Goal: Task Accomplishment & Management: Complete application form

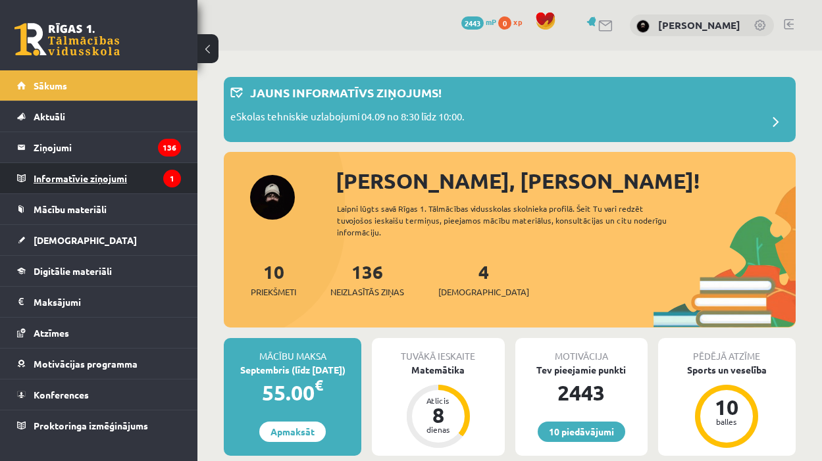
click at [95, 185] on legend "Informatīvie ziņojumi 1" at bounding box center [107, 178] width 147 height 30
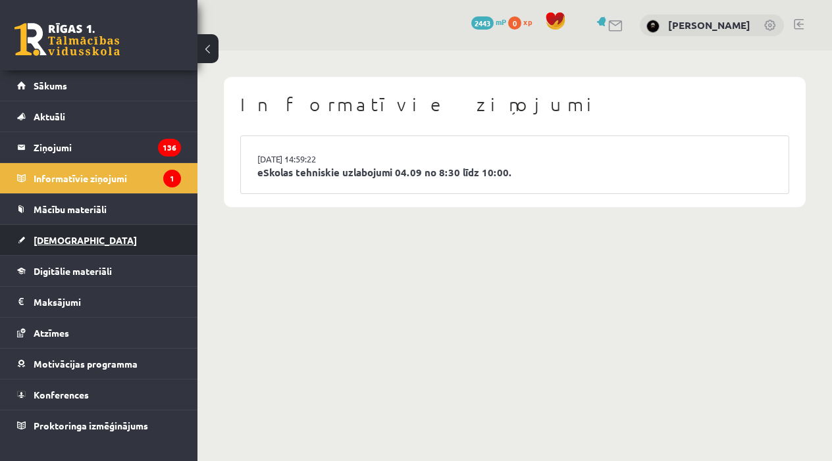
click at [91, 244] on link "[DEMOGRAPHIC_DATA]" at bounding box center [99, 240] width 164 height 30
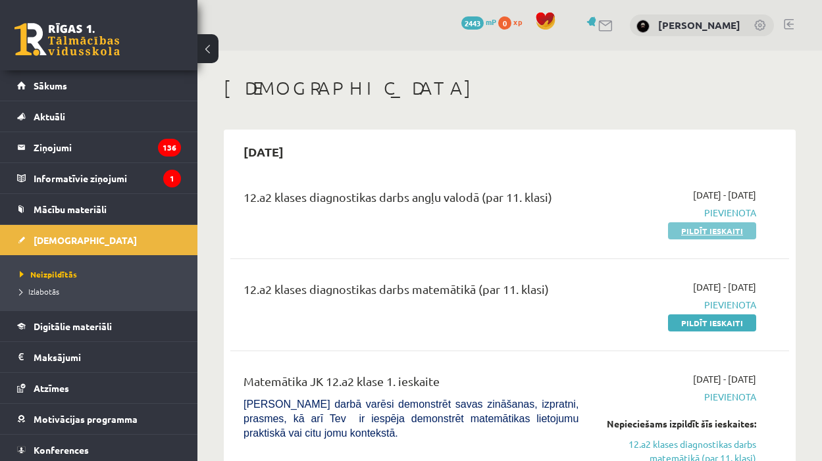
click at [714, 232] on link "Pildīt ieskaiti" at bounding box center [712, 230] width 88 height 17
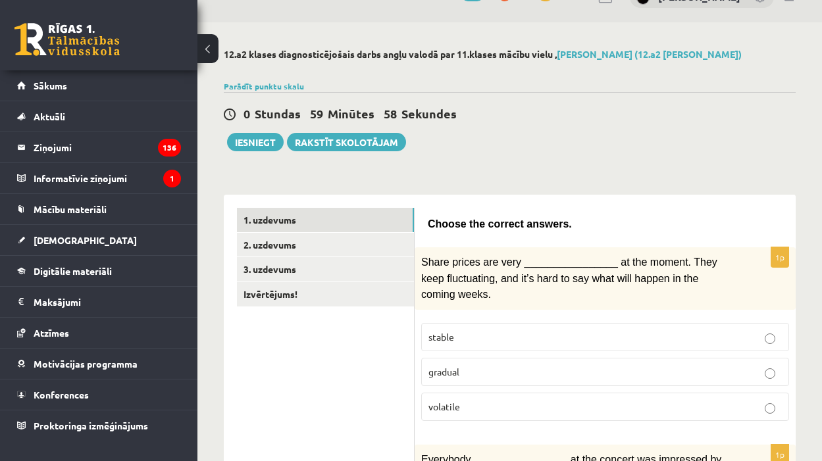
scroll to position [27, 0]
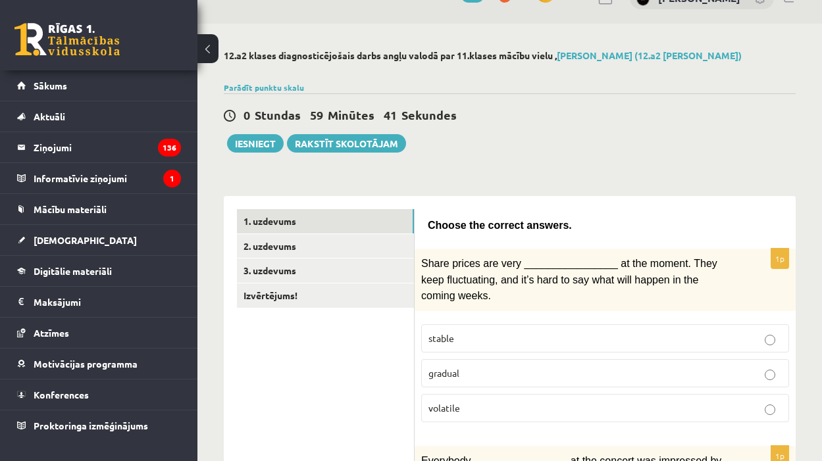
click at [469, 405] on p "volatile" at bounding box center [604, 408] width 353 height 14
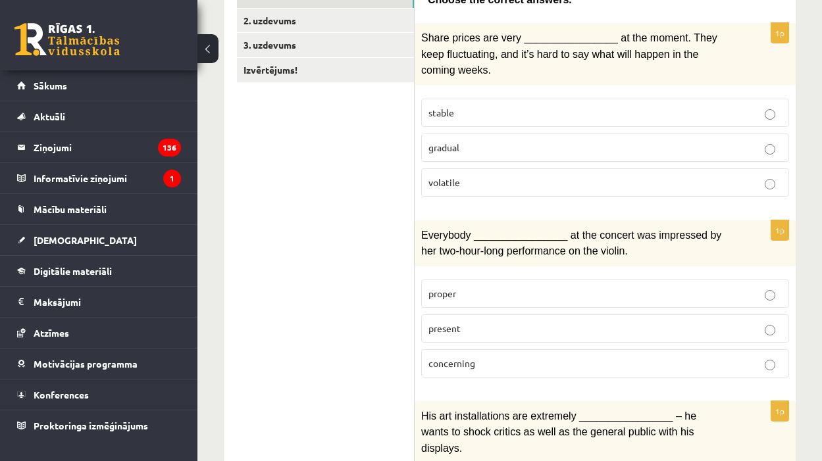
scroll to position [255, 0]
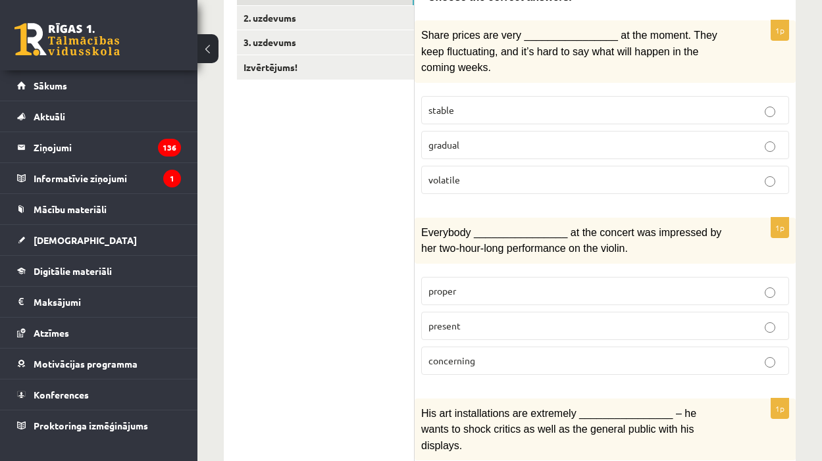
click at [523, 326] on p "present" at bounding box center [604, 326] width 353 height 14
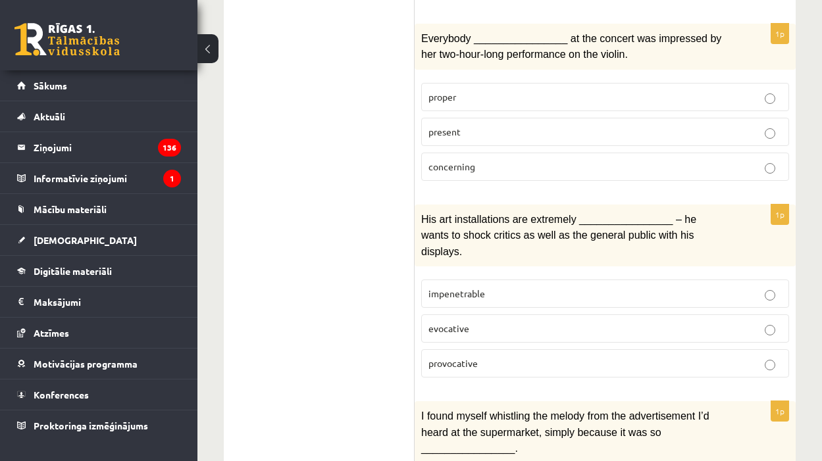
scroll to position [452, 0]
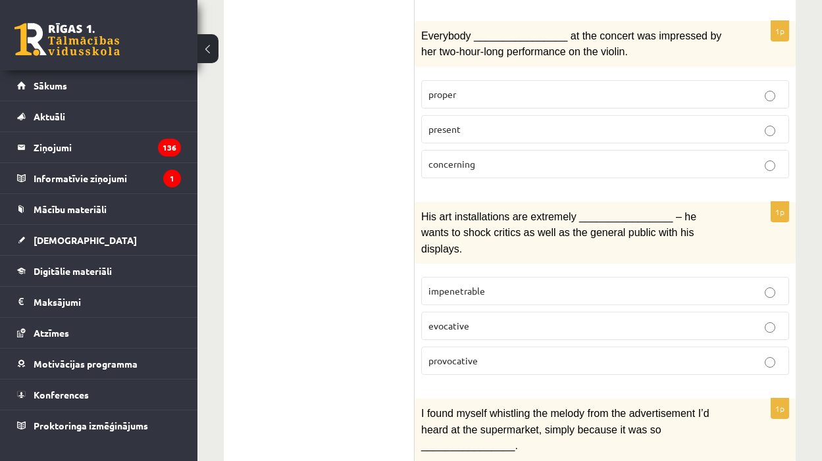
click at [530, 354] on p "provocative" at bounding box center [604, 361] width 353 height 14
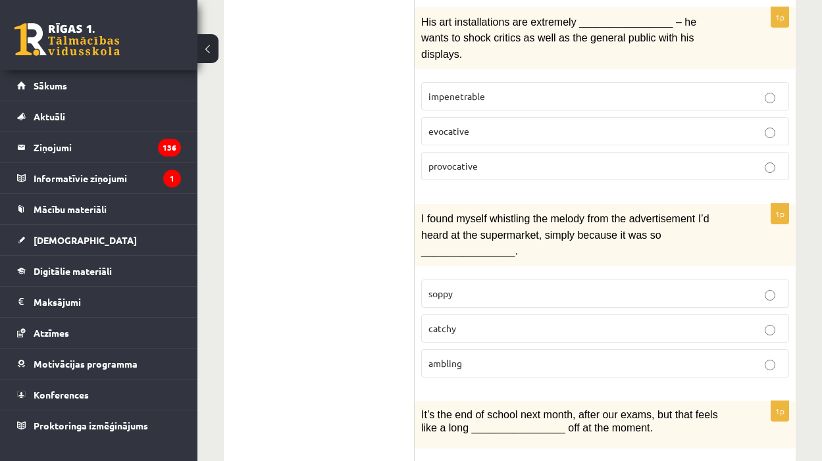
scroll to position [650, 0]
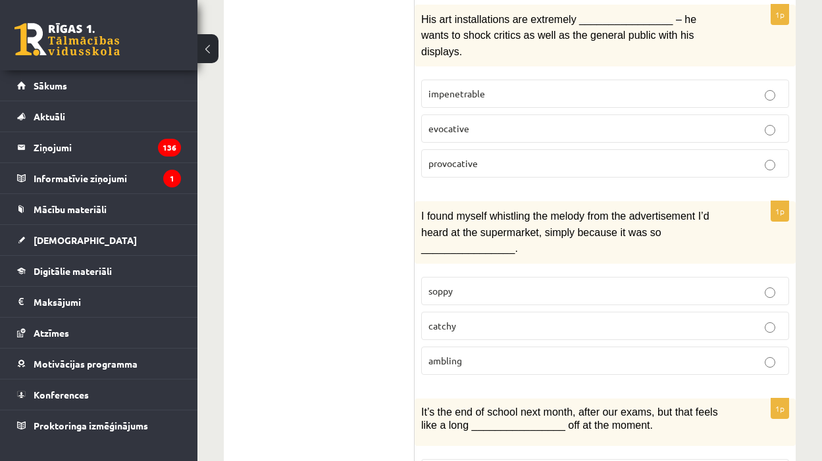
click at [583, 322] on label "catchy" at bounding box center [605, 326] width 368 height 28
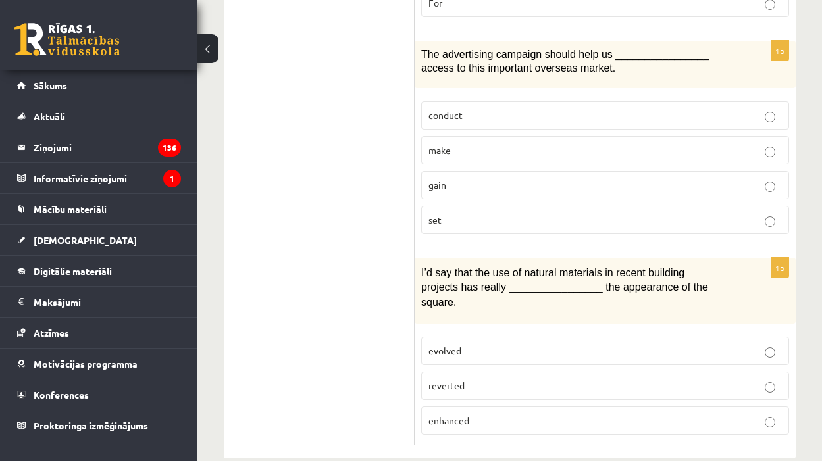
scroll to position [2161, 0]
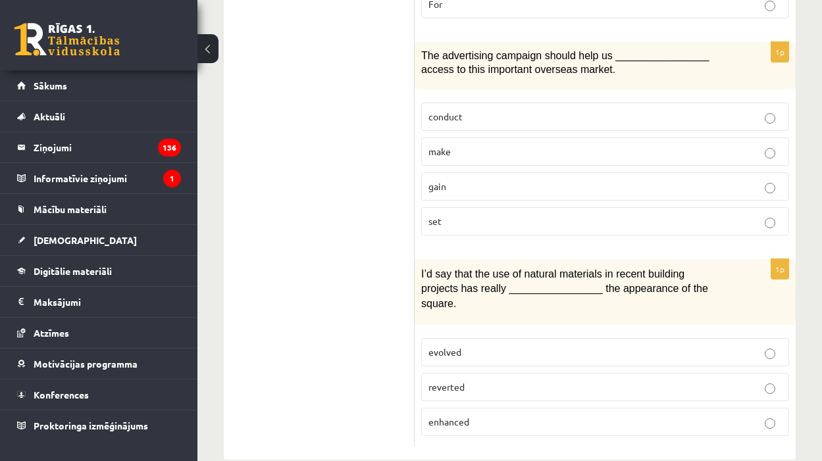
click at [596, 345] on p "evolved" at bounding box center [604, 352] width 353 height 14
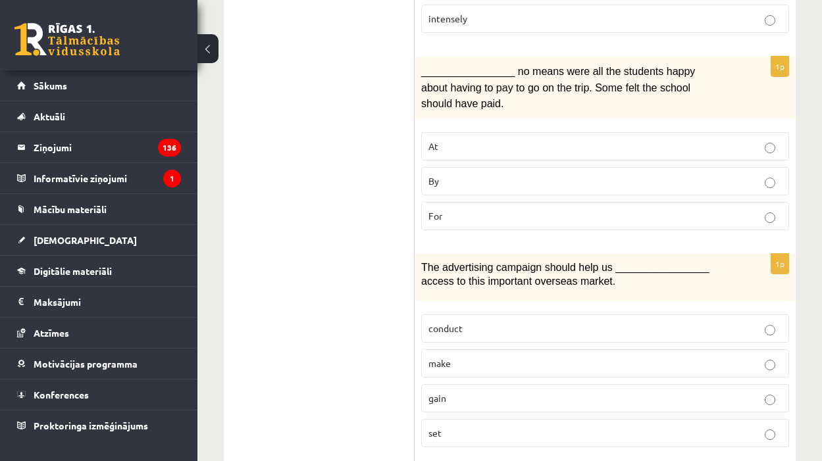
scroll to position [1947, 0]
click at [546, 323] on p "conduct" at bounding box center [604, 330] width 353 height 14
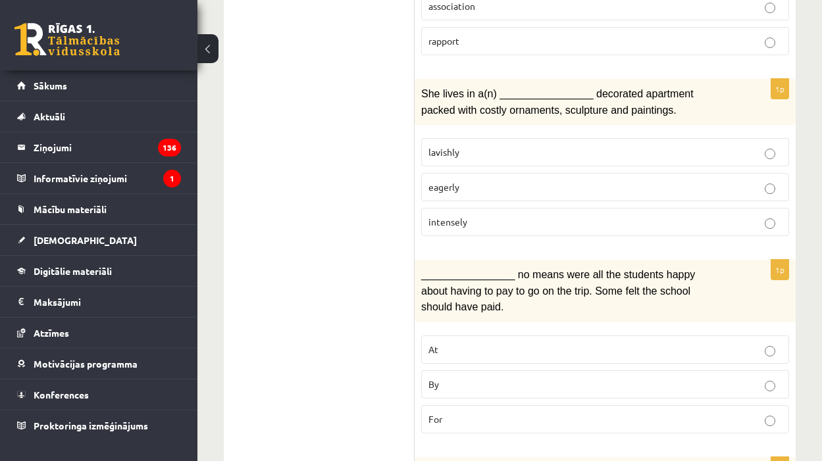
scroll to position [1744, 0]
click at [568, 379] on p "By" at bounding box center [604, 386] width 353 height 14
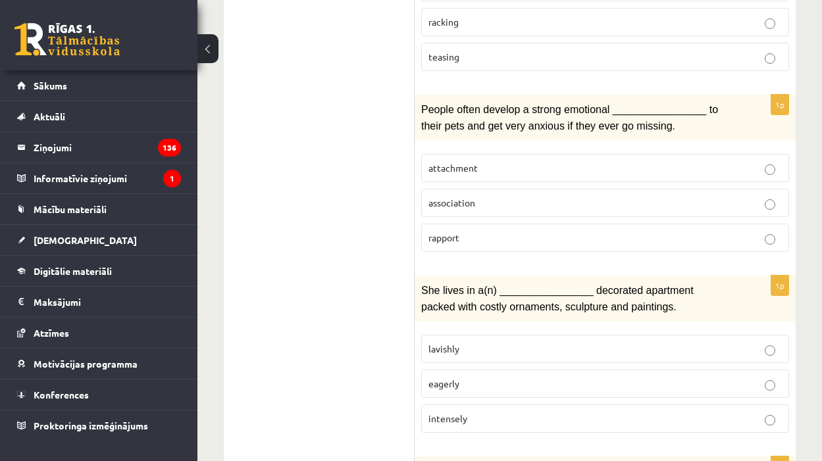
scroll to position [1547, 0]
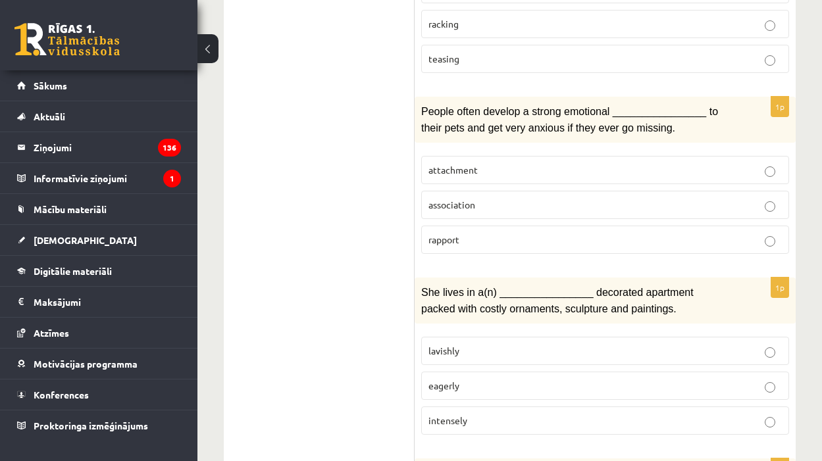
click at [677, 344] on p "lavishly" at bounding box center [604, 351] width 353 height 14
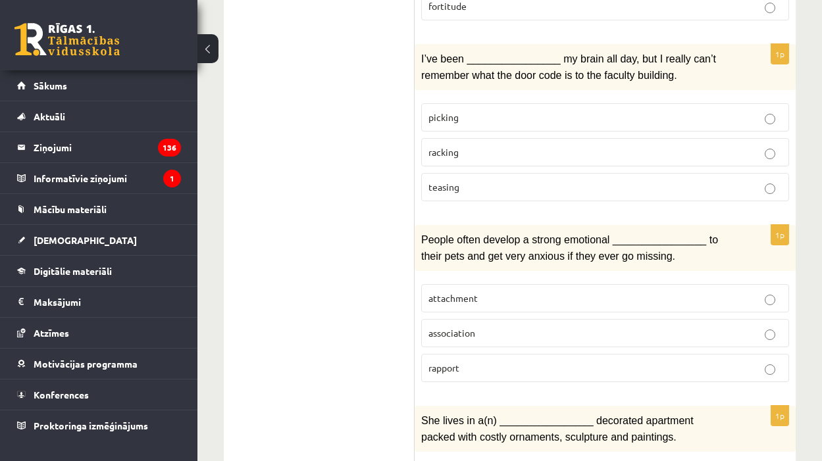
scroll to position [1418, 0]
click at [608, 292] on p "attachment" at bounding box center [604, 299] width 353 height 14
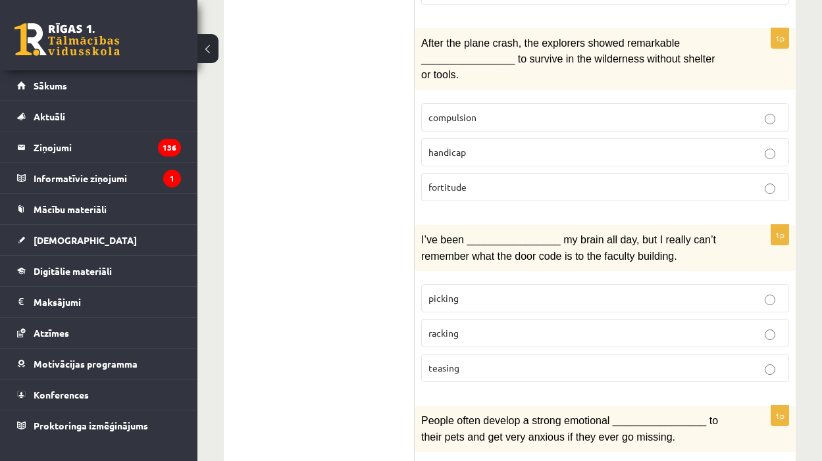
scroll to position [1235, 0]
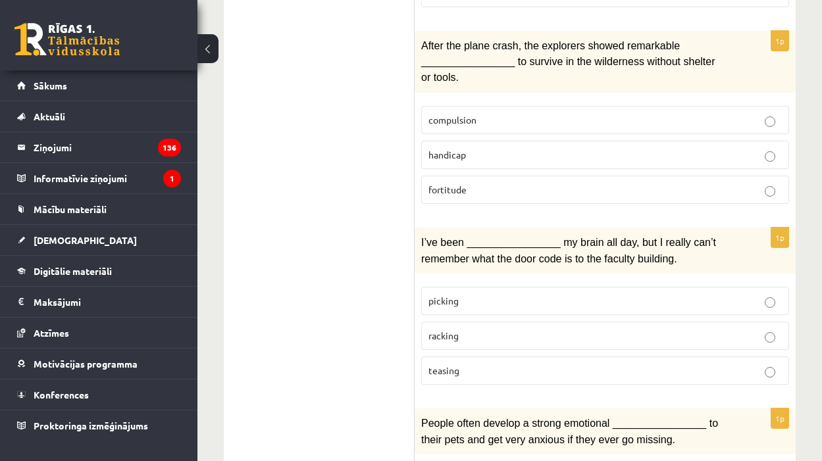
click at [603, 364] on p "teasing" at bounding box center [604, 371] width 353 height 14
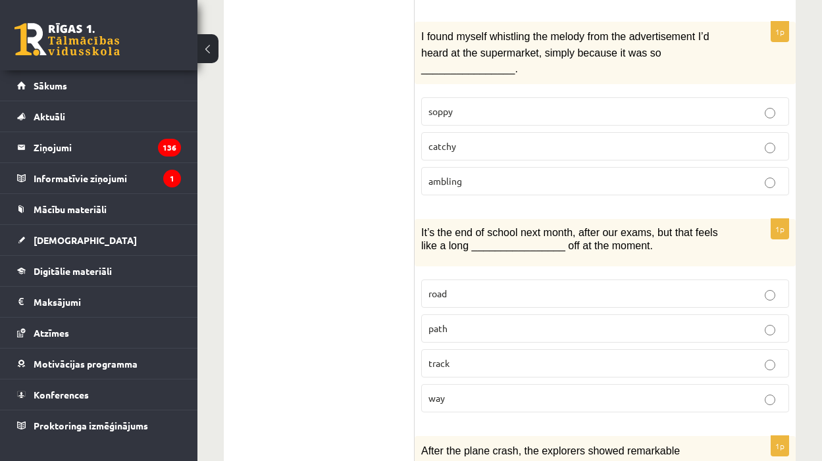
scroll to position [826, 0]
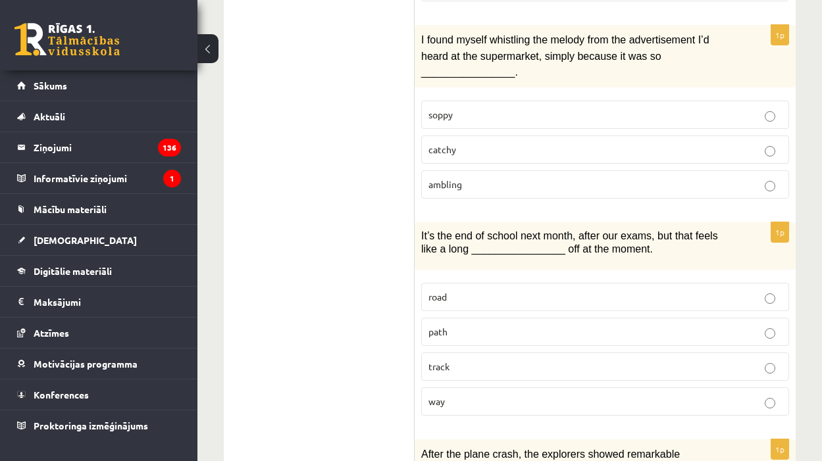
click at [484, 395] on p "way" at bounding box center [604, 402] width 353 height 14
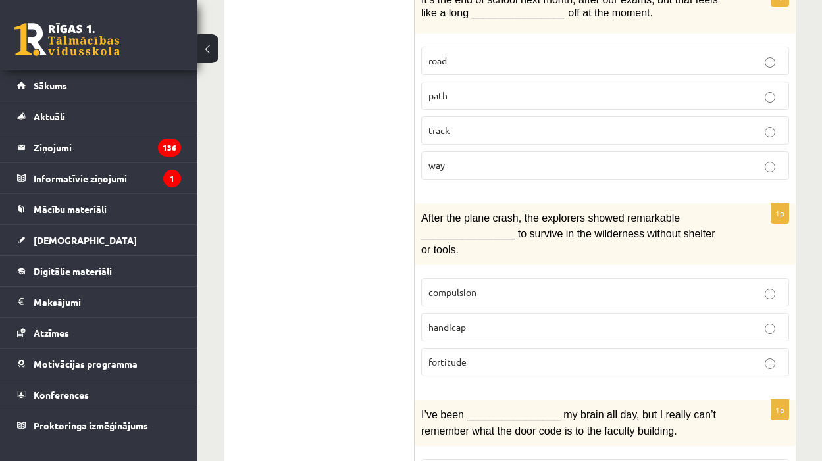
scroll to position [1061, 0]
click at [519, 357] on p "fortitude" at bounding box center [604, 364] width 353 height 14
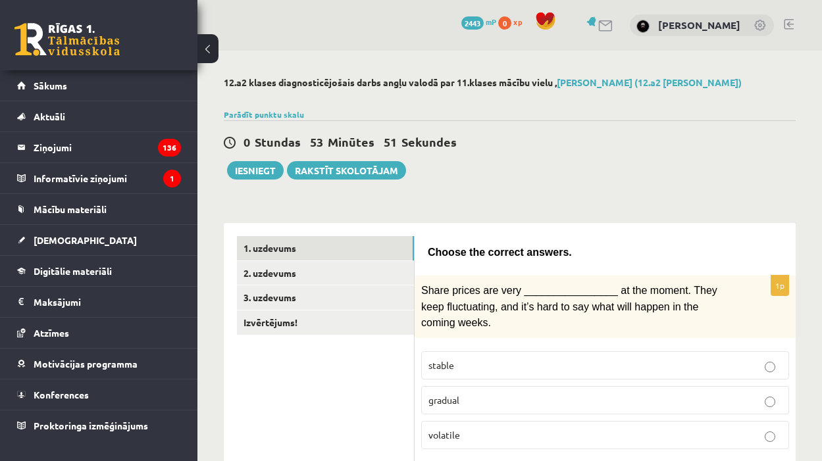
scroll to position [0, 0]
click at [313, 274] on link "2. uzdevums" at bounding box center [325, 273] width 177 height 24
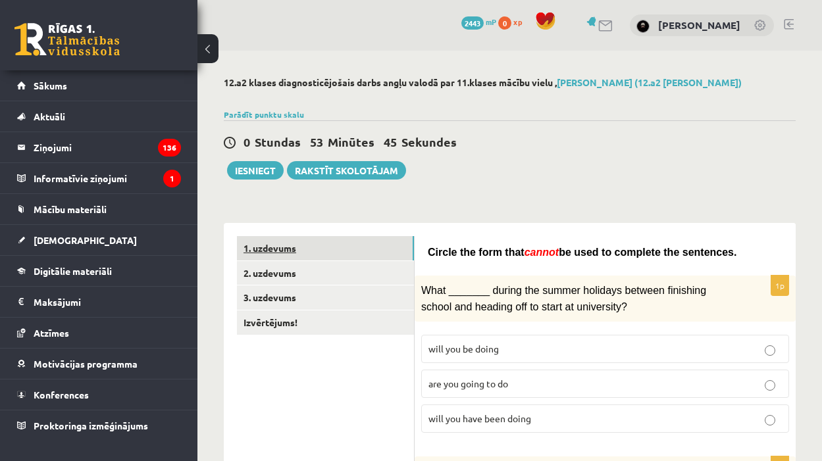
click at [353, 250] on link "1. uzdevums" at bounding box center [325, 248] width 177 height 24
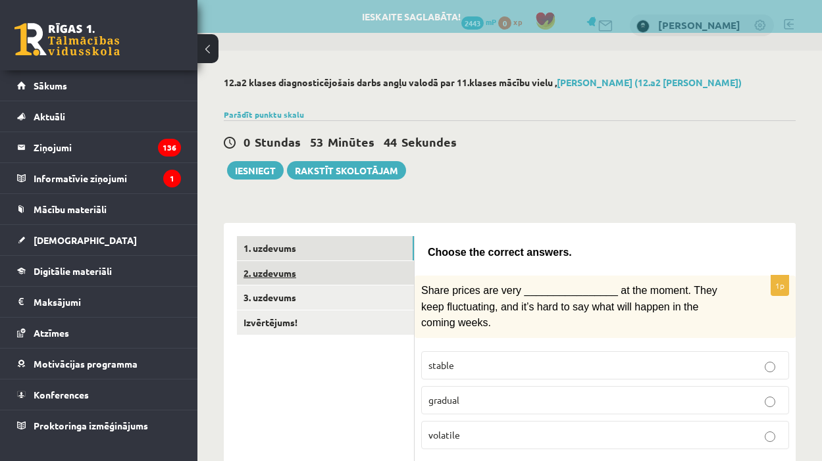
click at [354, 272] on link "2. uzdevums" at bounding box center [325, 273] width 177 height 24
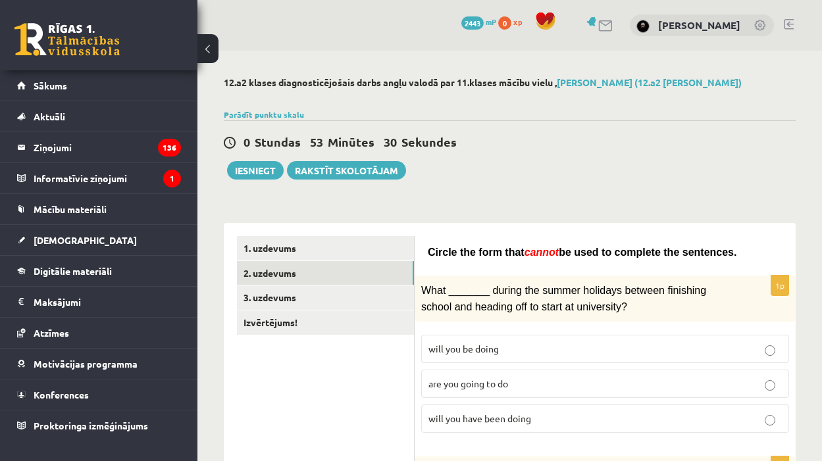
click at [573, 413] on p "will you have been doing" at bounding box center [604, 419] width 353 height 14
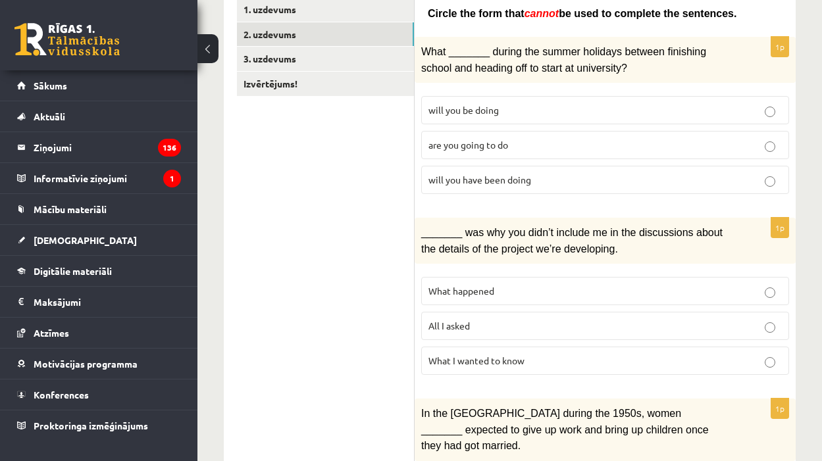
scroll to position [246, 0]
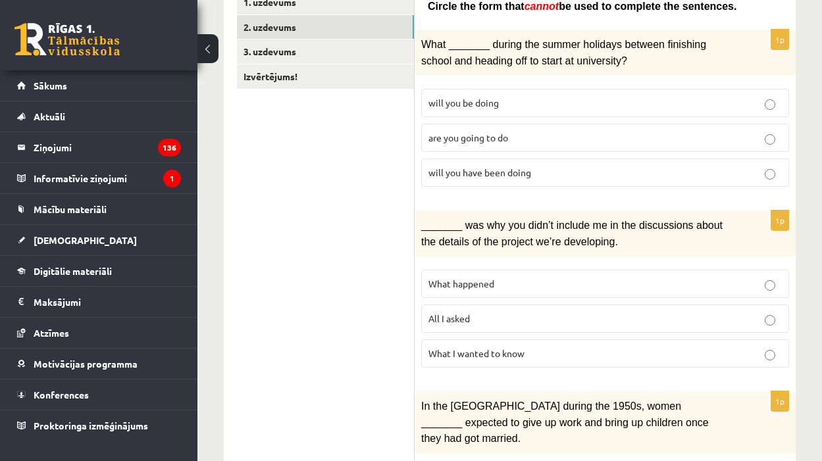
click at [536, 279] on p "What happened" at bounding box center [604, 284] width 353 height 14
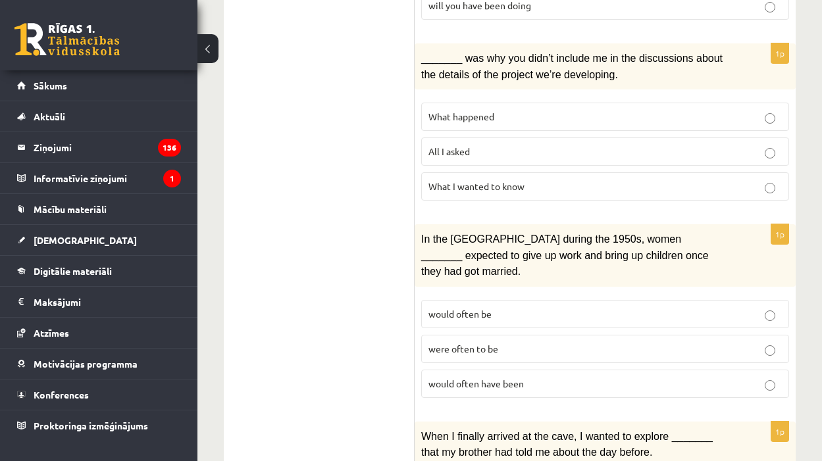
scroll to position [418, 0]
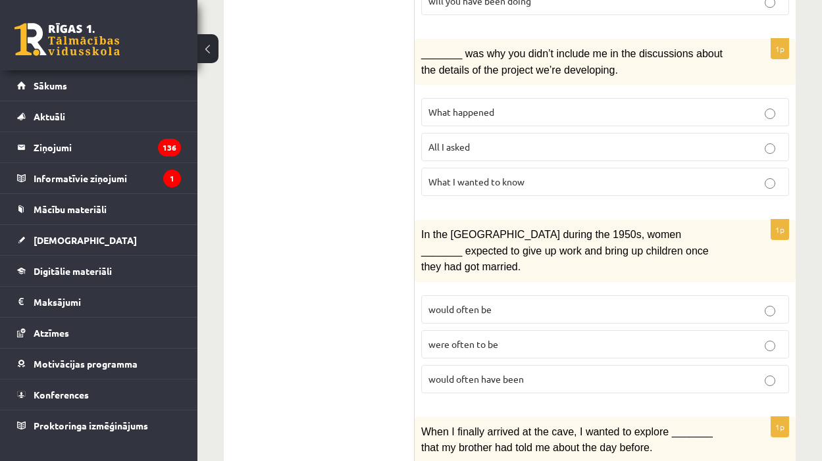
click at [572, 372] on p "would often have been" at bounding box center [604, 379] width 353 height 14
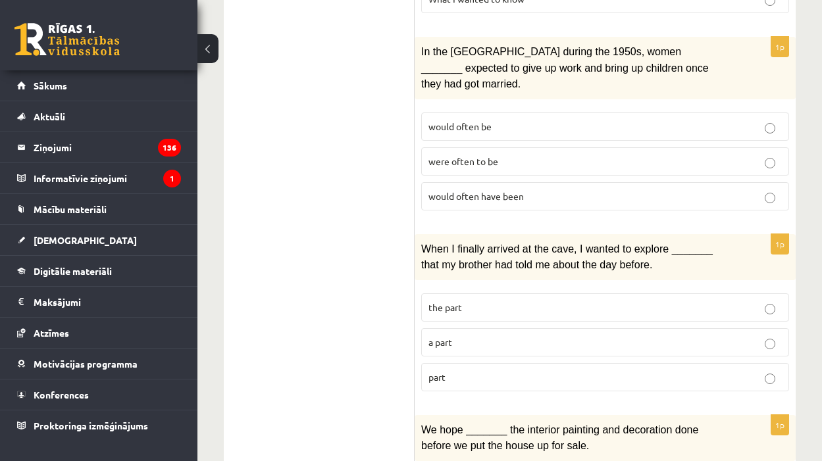
scroll to position [602, 0]
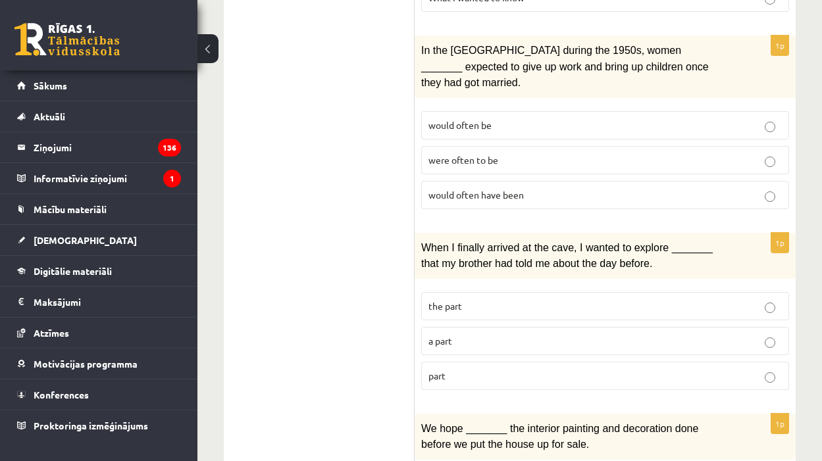
click at [479, 369] on p "part" at bounding box center [604, 376] width 353 height 14
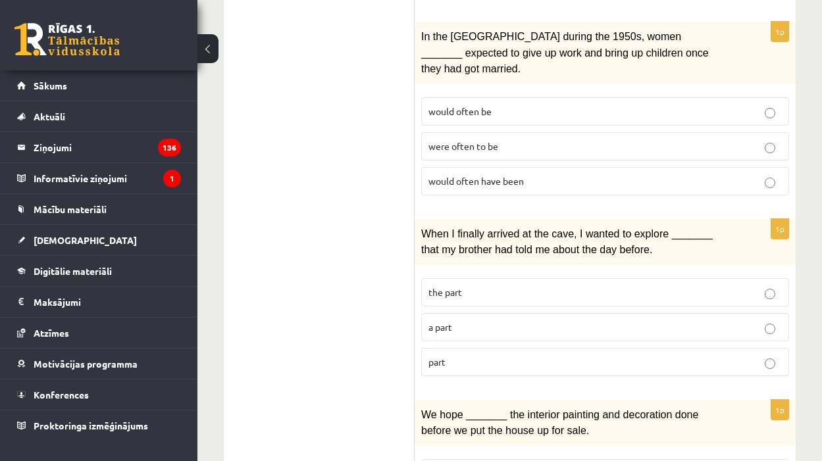
scroll to position [614, 0]
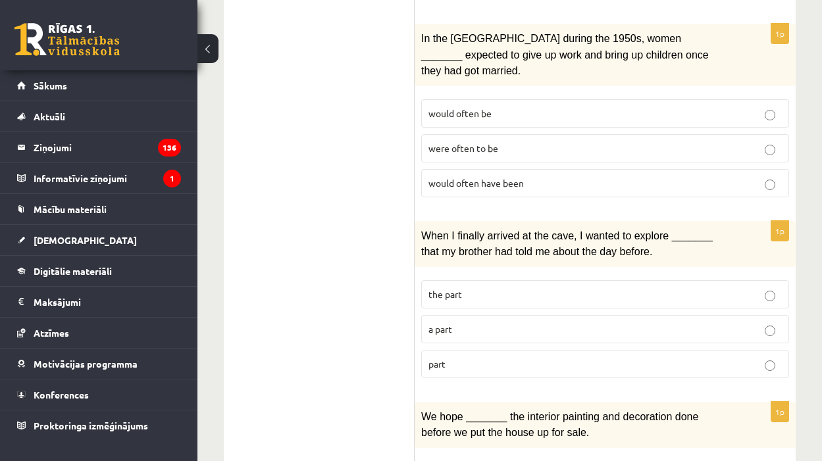
click at [515, 322] on p "a part" at bounding box center [604, 329] width 353 height 14
click at [538, 350] on label "part" at bounding box center [605, 364] width 368 height 28
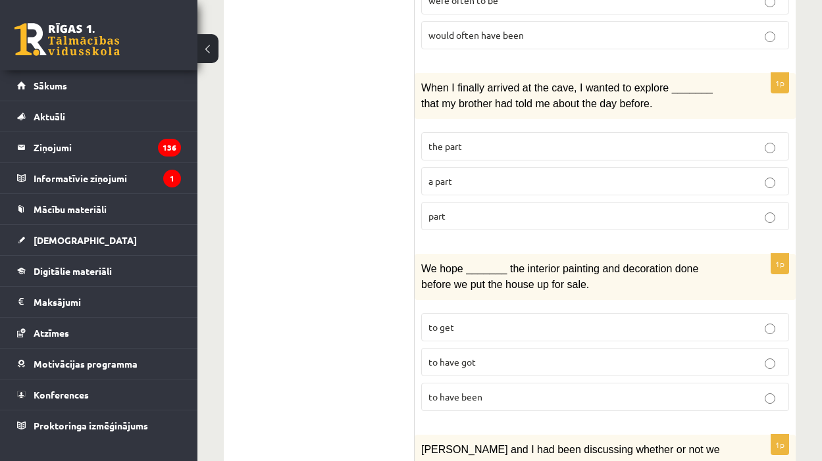
scroll to position [770, 0]
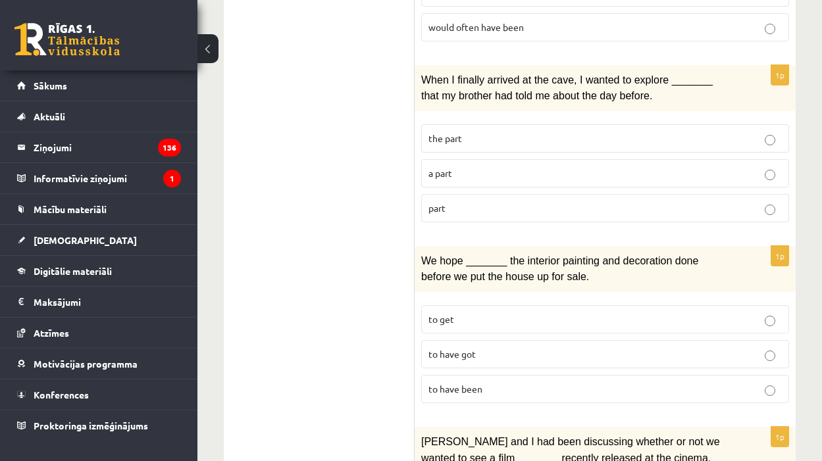
click at [492, 382] on p "to have been" at bounding box center [604, 389] width 353 height 14
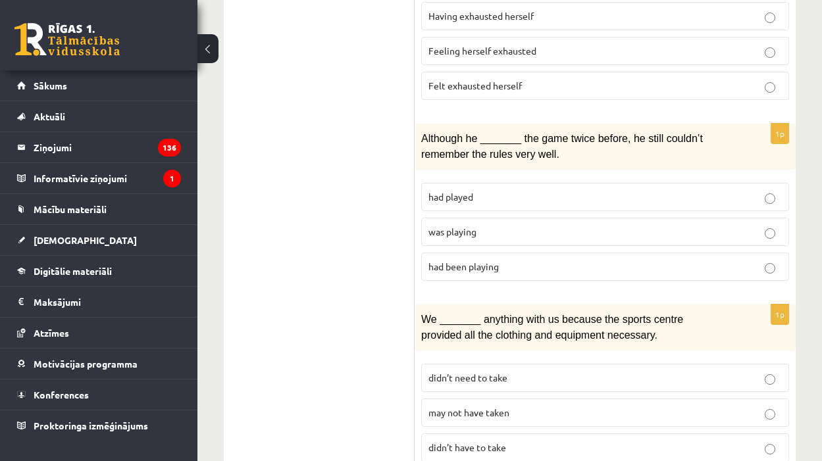
scroll to position [1632, 0]
click at [498, 407] on span "may not have taken" at bounding box center [468, 413] width 81 height 12
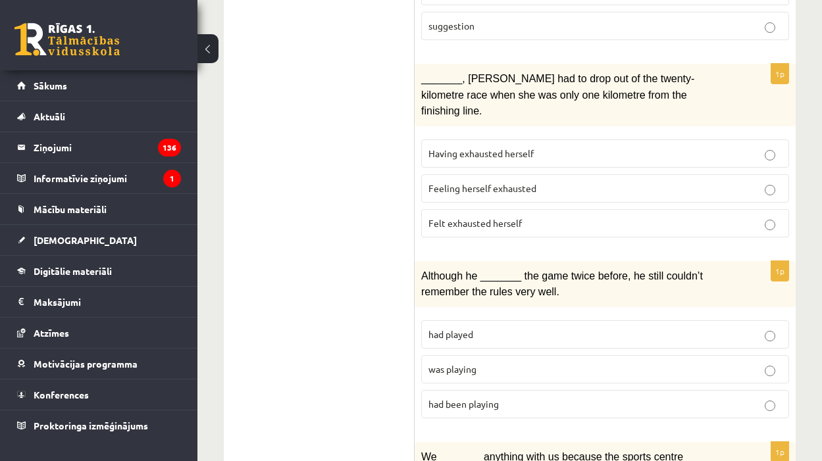
scroll to position [1493, 0]
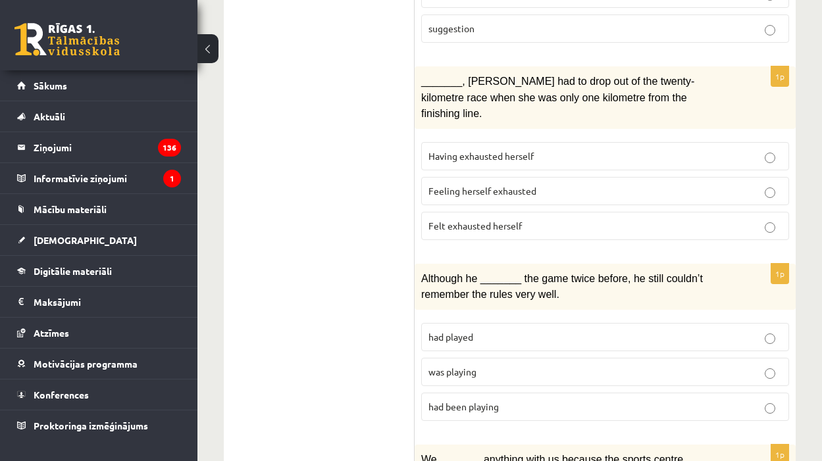
click at [469, 331] on span "had played" at bounding box center [450, 337] width 45 height 12
click at [547, 400] on p "had been playing" at bounding box center [604, 407] width 353 height 14
click at [483, 365] on p "was playing" at bounding box center [604, 372] width 353 height 14
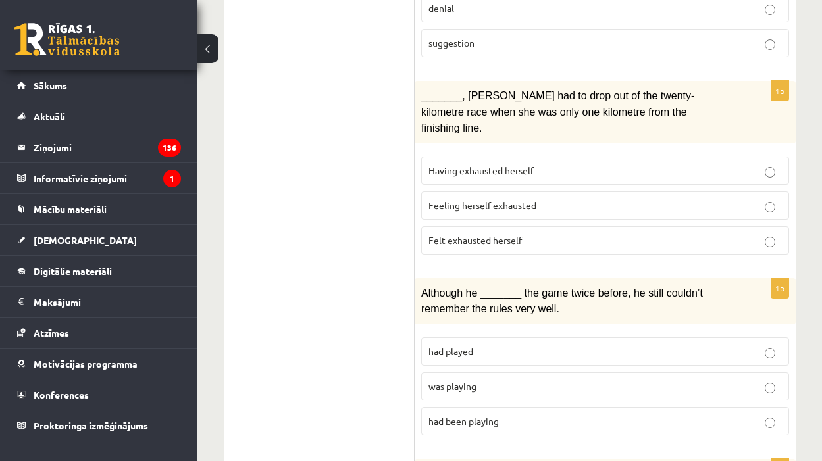
scroll to position [1479, 0]
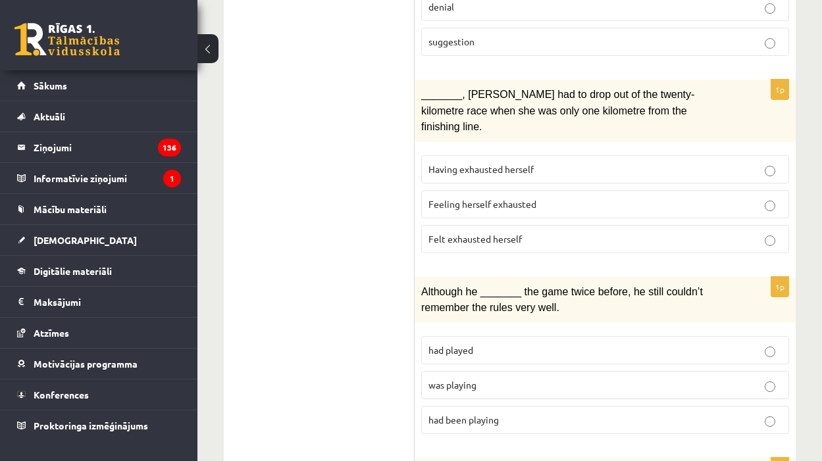
click at [573, 413] on p "had been playing" at bounding box center [604, 420] width 353 height 14
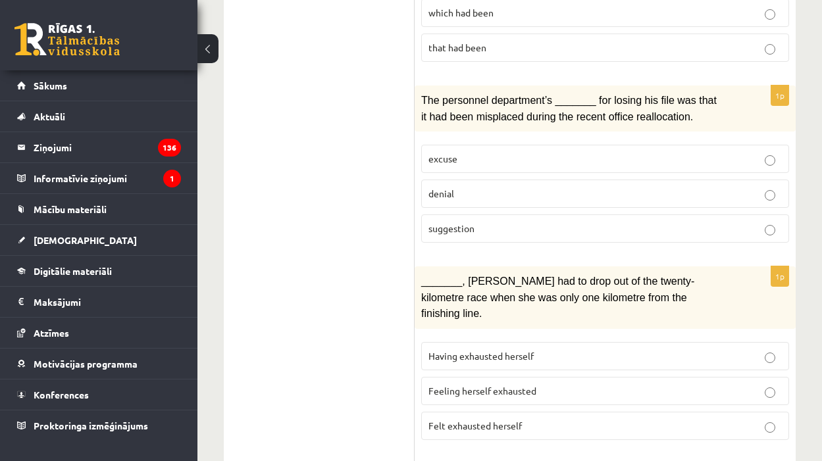
scroll to position [1294, 0]
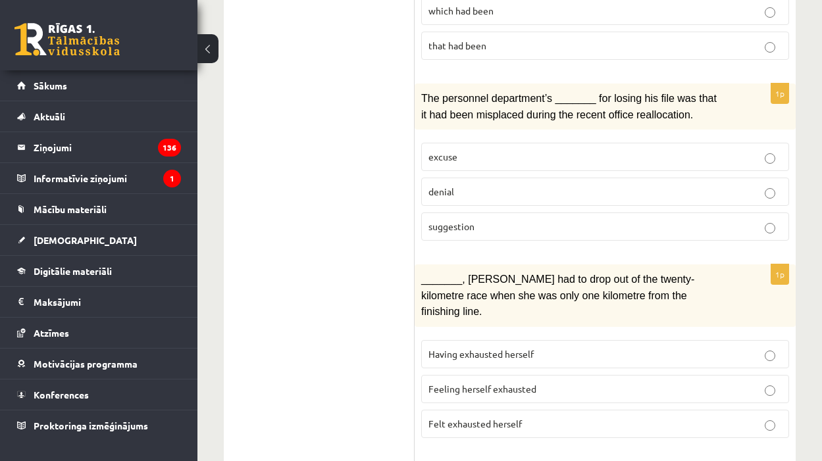
click at [548, 347] on p "Having exhausted herself" at bounding box center [604, 354] width 353 height 14
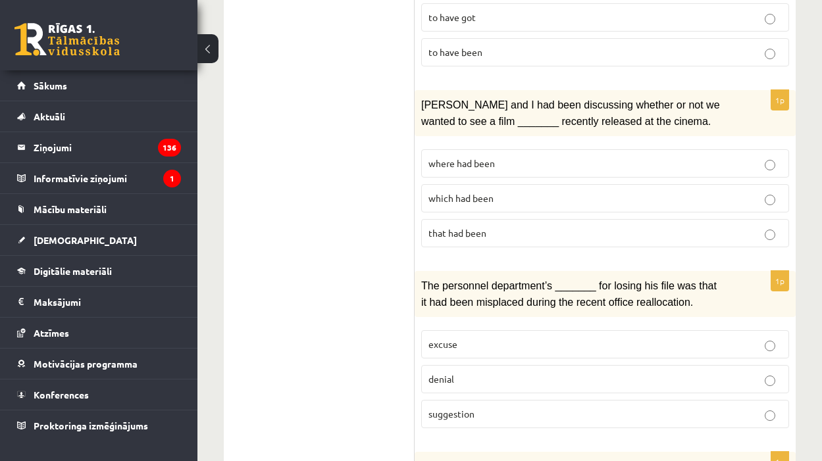
scroll to position [1106, 0]
click at [487, 408] on p "suggestion" at bounding box center [604, 415] width 353 height 14
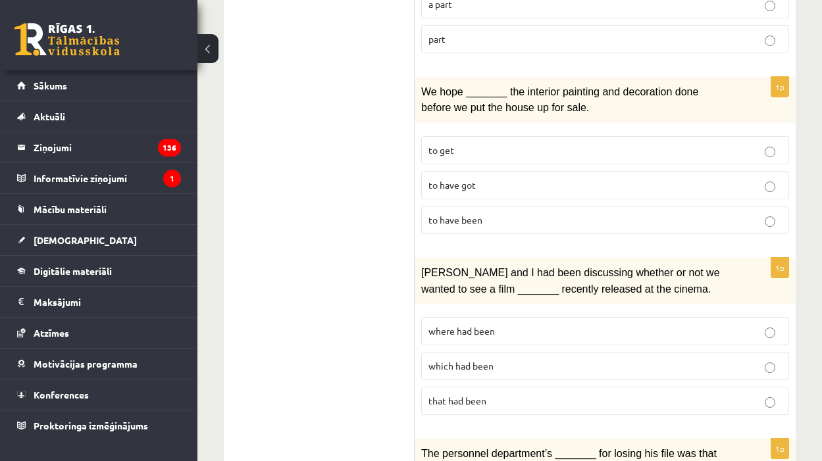
scroll to position [945, 0]
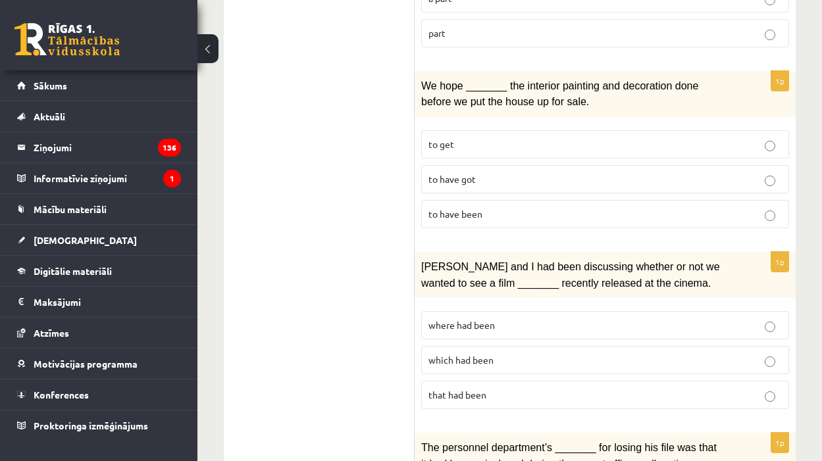
click at [513, 319] on p "where had been" at bounding box center [604, 326] width 353 height 14
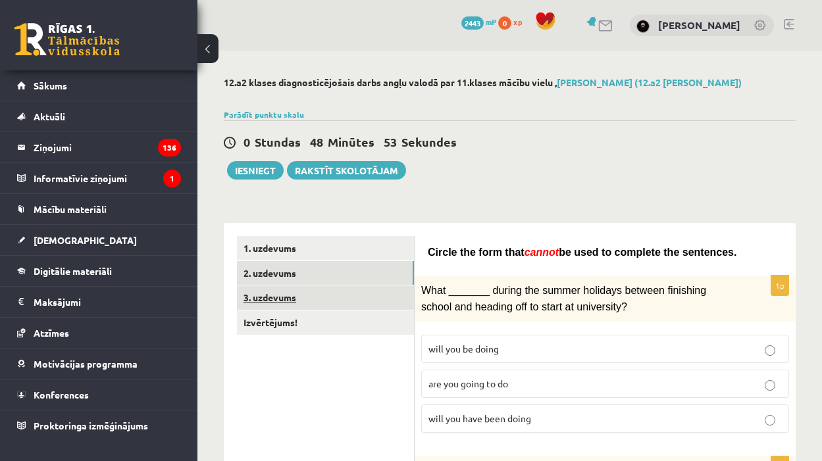
scroll to position [0, 0]
click at [349, 292] on link "3. uzdevums" at bounding box center [325, 298] width 177 height 24
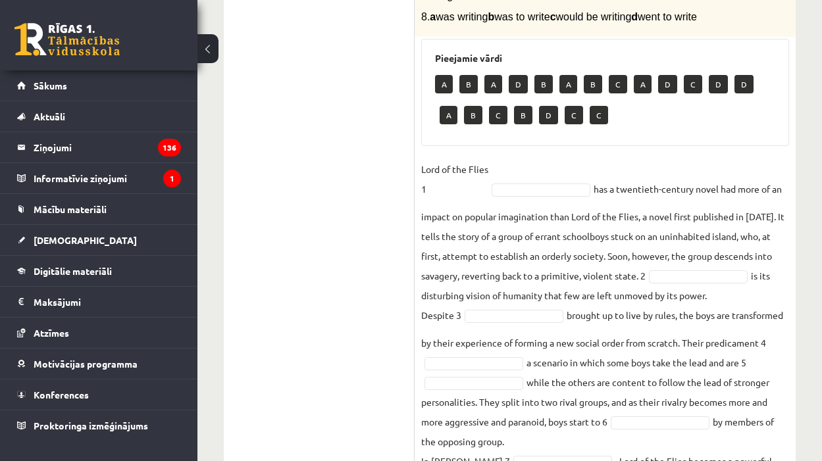
scroll to position [417, 0]
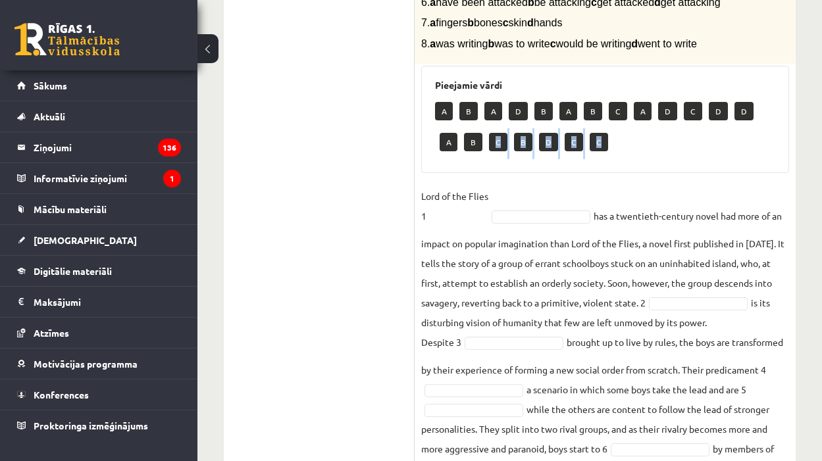
drag, startPoint x: 496, startPoint y: 188, endPoint x: 506, endPoint y: 211, distance: 25.9
click at [506, 173] on div "Pieejamie vārdi A B A D B A B C A D C D D A B C B D C C" at bounding box center [605, 119] width 368 height 107
click at [501, 151] on p "C" at bounding box center [498, 142] width 18 height 18
click at [498, 151] on p "C" at bounding box center [498, 142] width 18 height 18
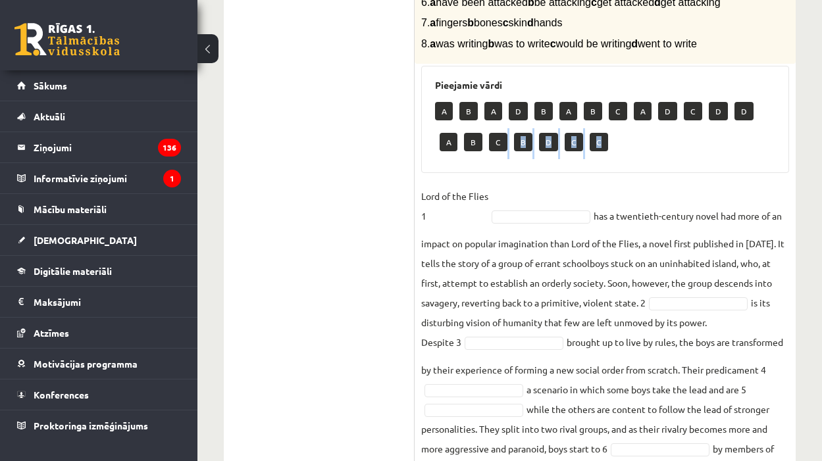
drag, startPoint x: 501, startPoint y: 195, endPoint x: 515, endPoint y: 230, distance: 37.8
click at [515, 230] on div "8p Complete the text with the correct words (a–d). 1. a No sooner b Rarely c On…" at bounding box center [605, 211] width 381 height 759
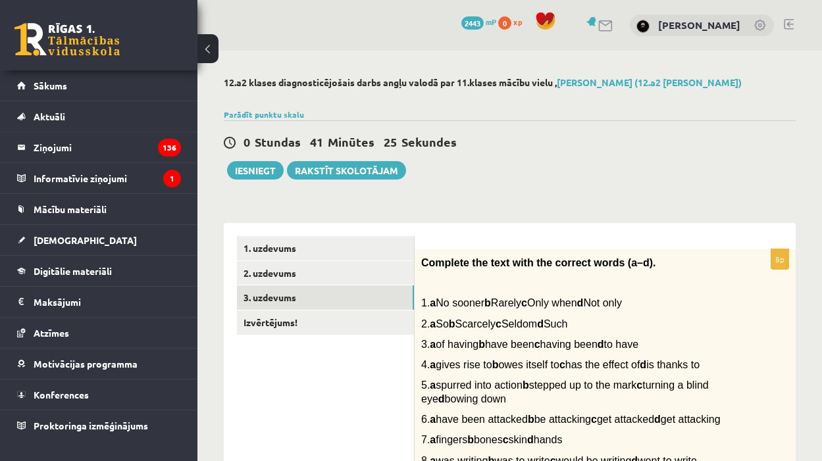
scroll to position [0, 0]
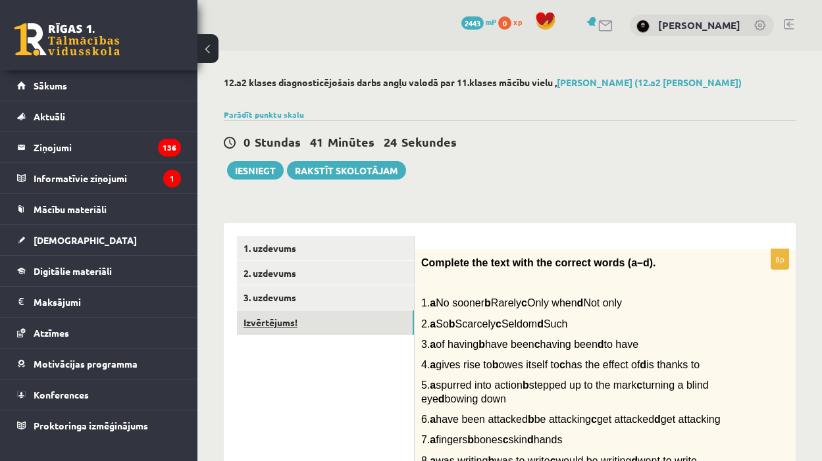
click at [314, 320] on link "Izvērtējums!" at bounding box center [325, 323] width 177 height 24
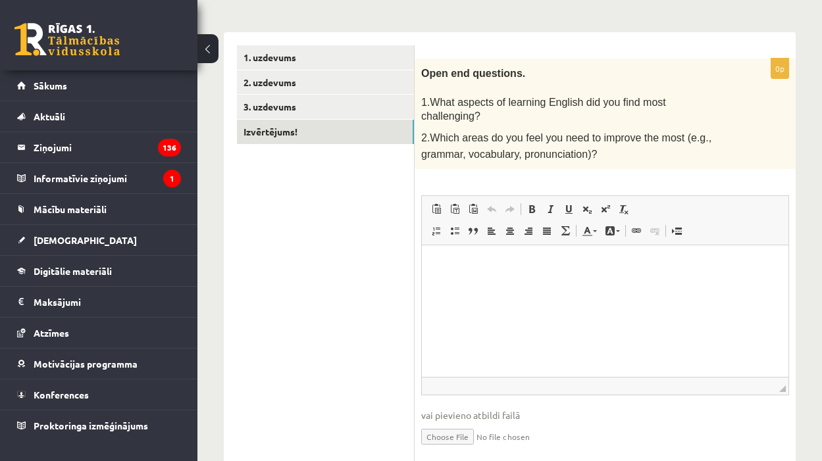
scroll to position [195, 0]
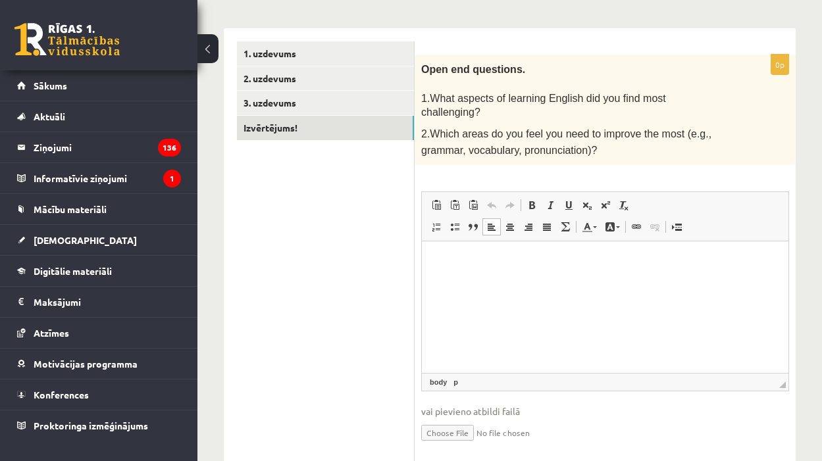
click at [510, 282] on html at bounding box center [605, 262] width 367 height 40
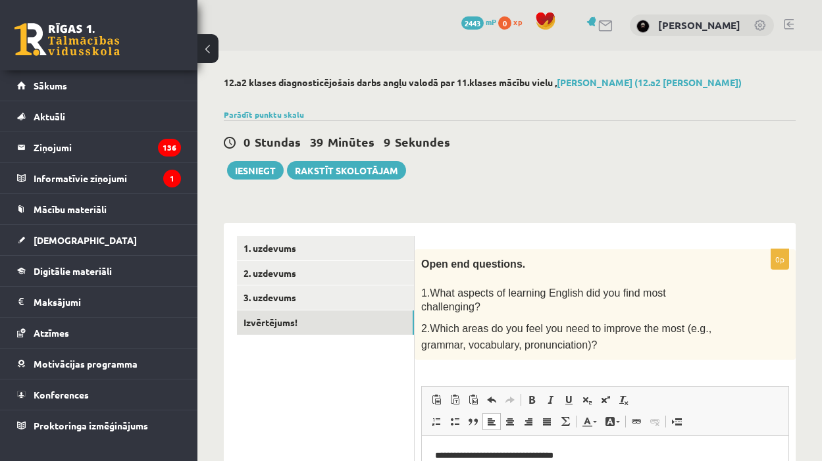
scroll to position [0, 0]
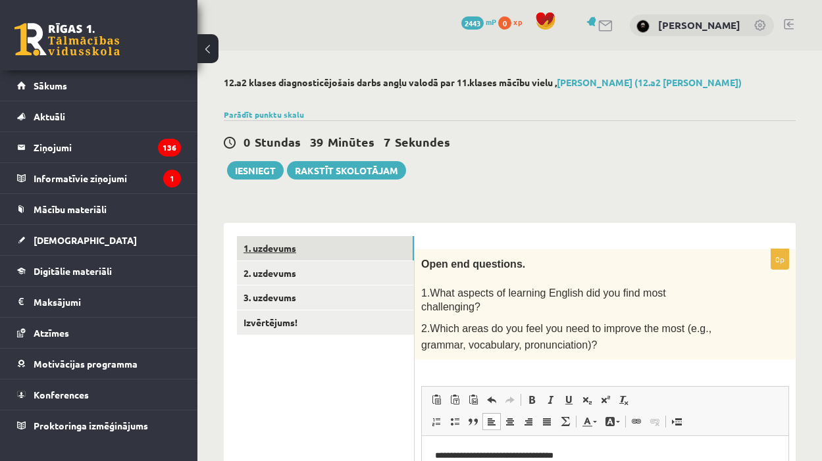
click at [331, 244] on link "1. uzdevums" at bounding box center [325, 248] width 177 height 24
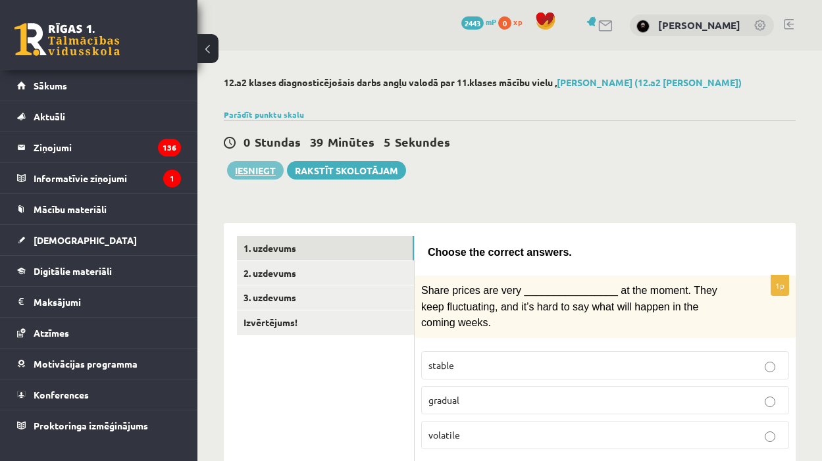
click at [247, 177] on button "Iesniegt" at bounding box center [255, 170] width 57 height 18
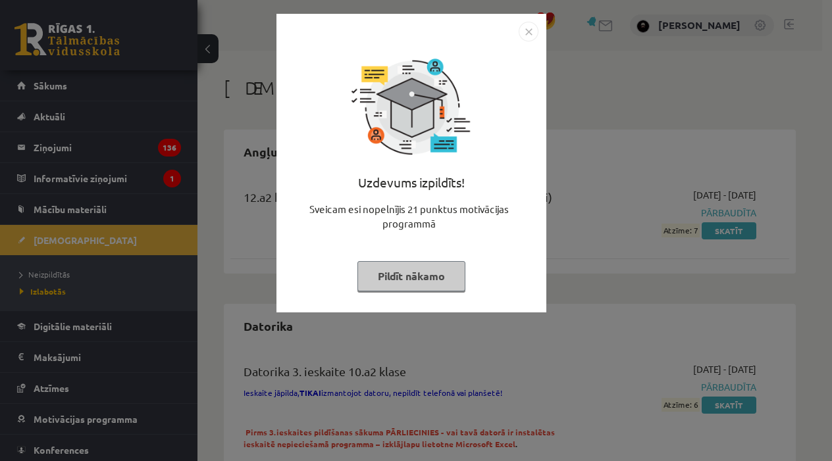
click at [530, 31] on img "Close" at bounding box center [529, 32] width 20 height 20
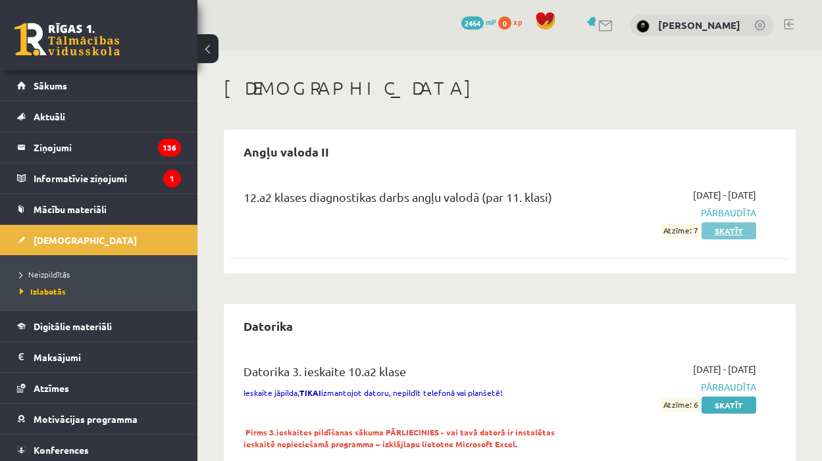
click at [742, 232] on link "Skatīt" at bounding box center [729, 230] width 55 height 17
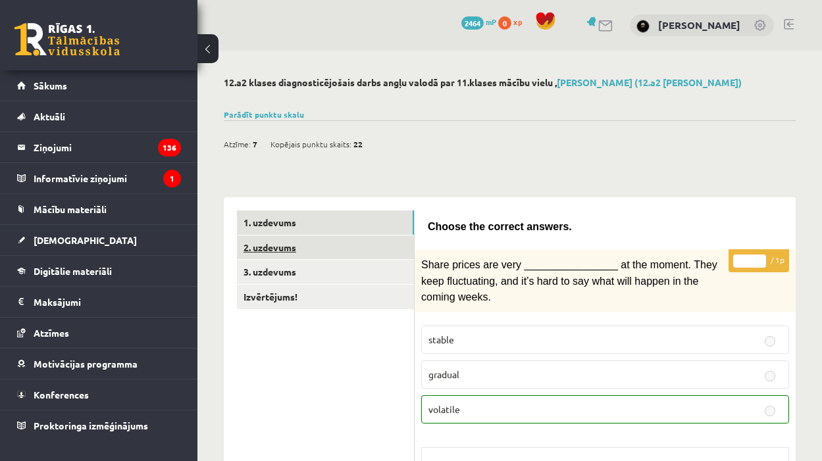
click at [363, 246] on link "2. uzdevums" at bounding box center [325, 248] width 177 height 24
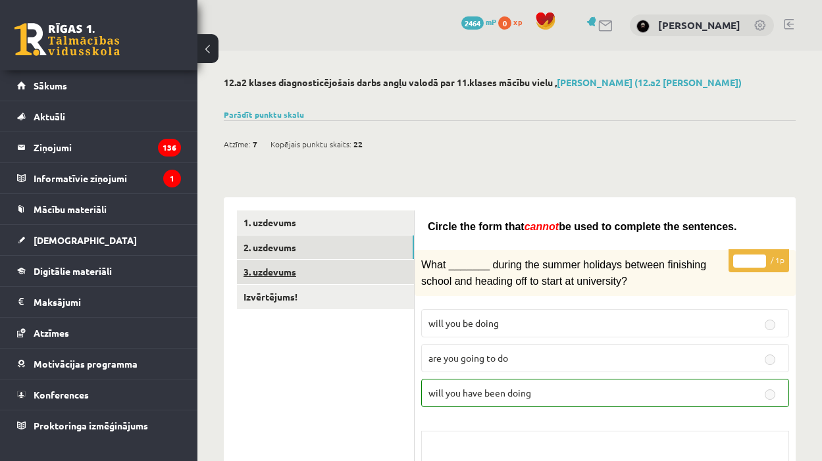
click at [361, 276] on link "3. uzdevums" at bounding box center [325, 272] width 177 height 24
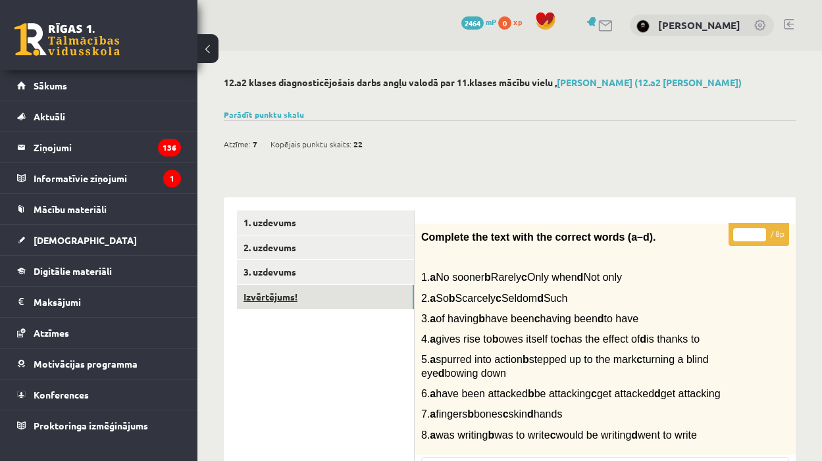
click at [313, 295] on link "Izvērtējums!" at bounding box center [325, 297] width 177 height 24
